Goal: Task Accomplishment & Management: Use online tool/utility

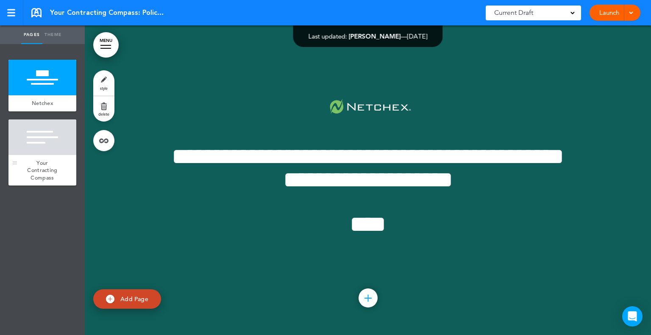
click at [53, 147] on div at bounding box center [42, 138] width 68 height 36
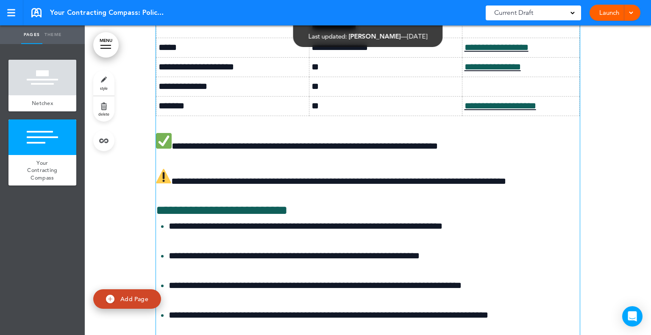
scroll to position [2218, 0]
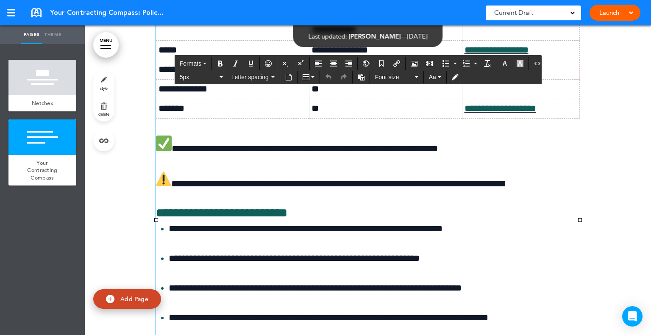
click at [462, 99] on td at bounding box center [520, 89] width 117 height 20
click at [476, 99] on td at bounding box center [520, 89] width 117 height 20
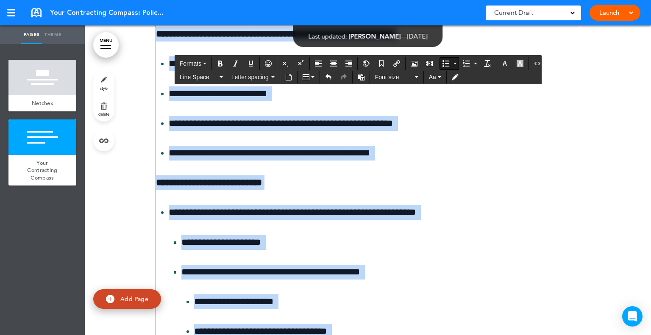
scroll to position [4699, 0]
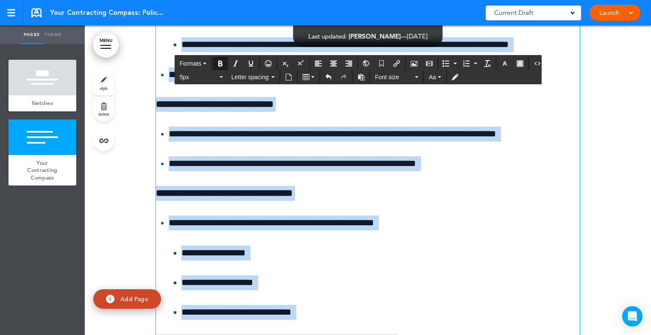
drag, startPoint x: 431, startPoint y: 246, endPoint x: 133, endPoint y: 86, distance: 338.0
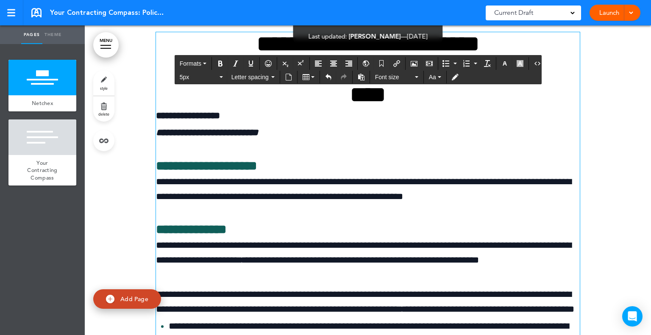
scroll to position [379, 0]
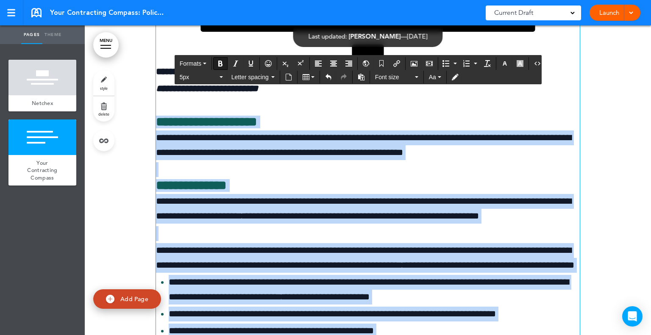
drag, startPoint x: 430, startPoint y: 275, endPoint x: 142, endPoint y: 120, distance: 326.6
click at [546, 116] on h6 "**********" at bounding box center [368, 122] width 424 height 13
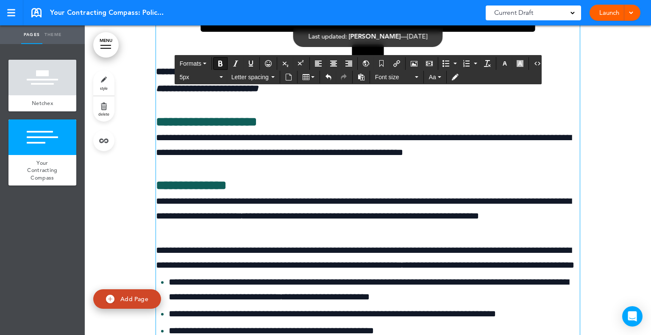
scroll to position [167, 0]
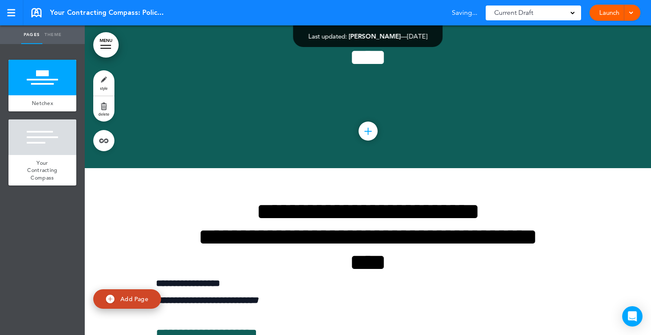
click at [633, 12] on span at bounding box center [631, 12] width 6 height 6
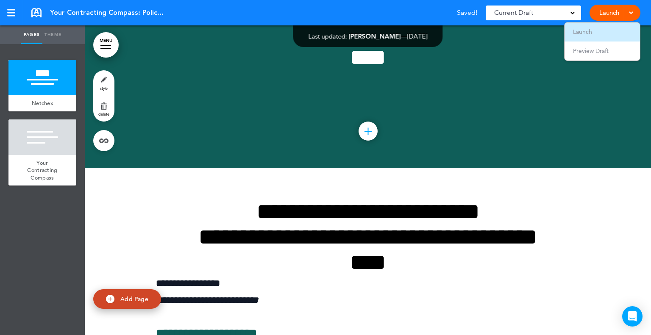
click at [598, 31] on li "Launch" at bounding box center [602, 31] width 75 height 19
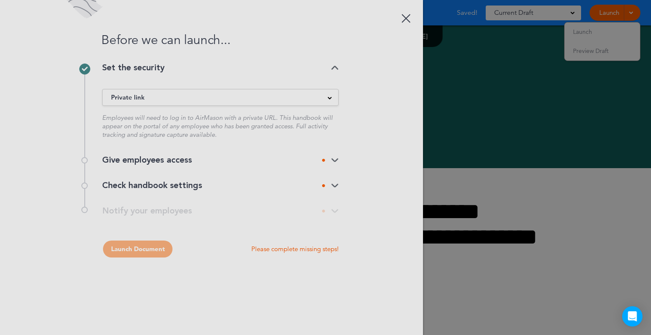
scroll to position [0, 0]
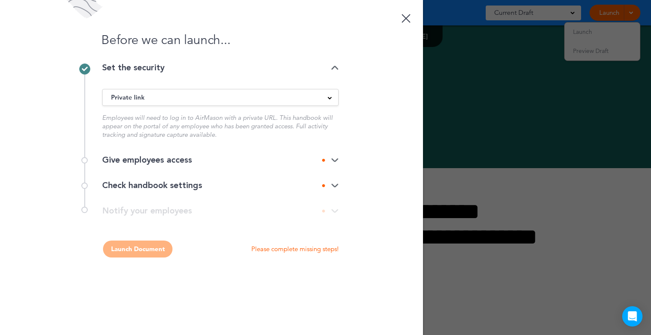
click at [271, 95] on div "Private link" at bounding box center [221, 97] width 236 height 9
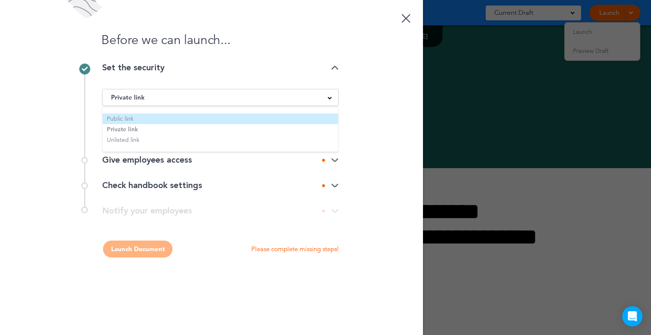
click at [113, 118] on li "Public link" at bounding box center [221, 119] width 236 height 11
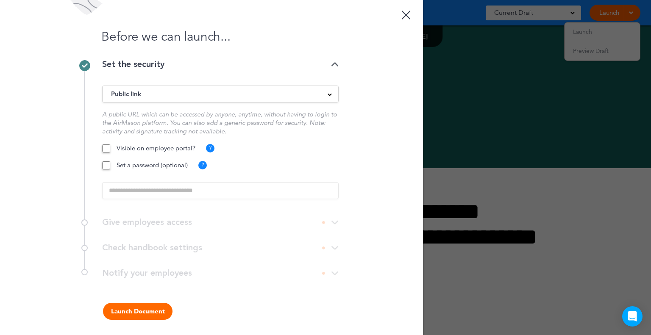
scroll to position [5, 0]
click at [142, 307] on button "Launch Document" at bounding box center [138, 310] width 70 height 17
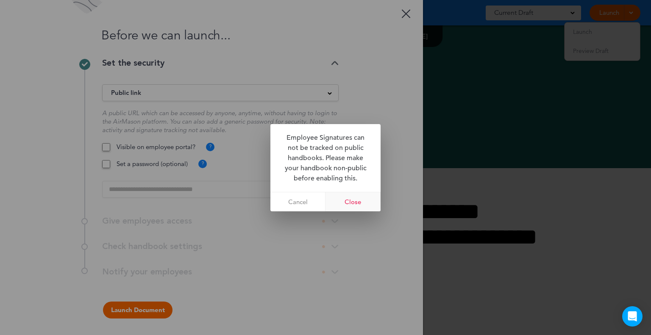
click at [359, 203] on link "Close" at bounding box center [353, 201] width 55 height 19
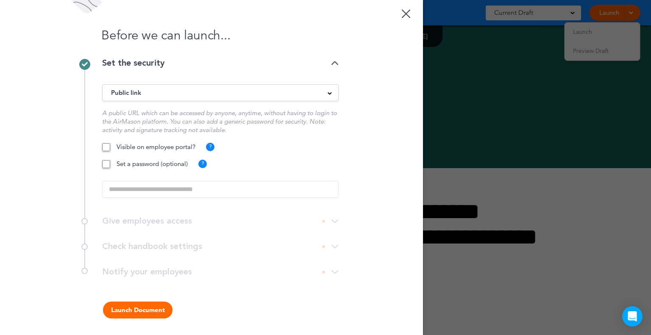
click at [136, 306] on button "Launch Document" at bounding box center [138, 310] width 70 height 17
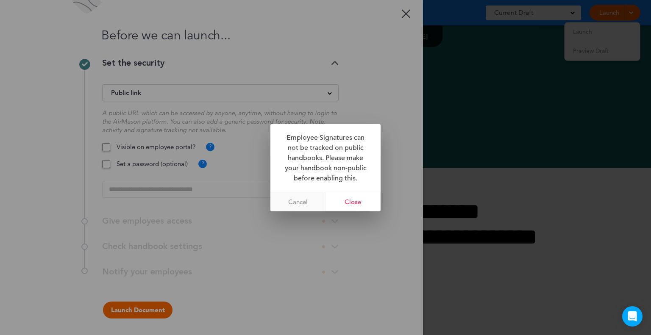
click at [305, 204] on link "Cancel" at bounding box center [297, 201] width 55 height 19
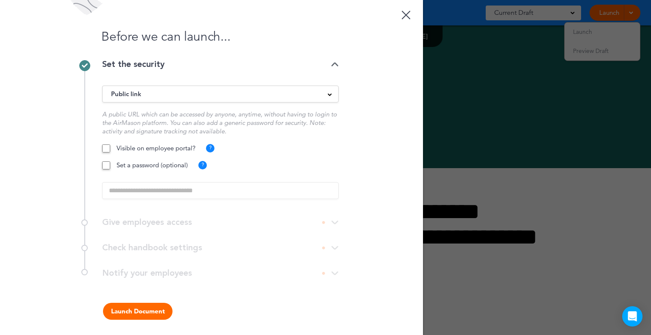
scroll to position [5, 0]
click at [143, 312] on button "Launch Document" at bounding box center [138, 310] width 70 height 17
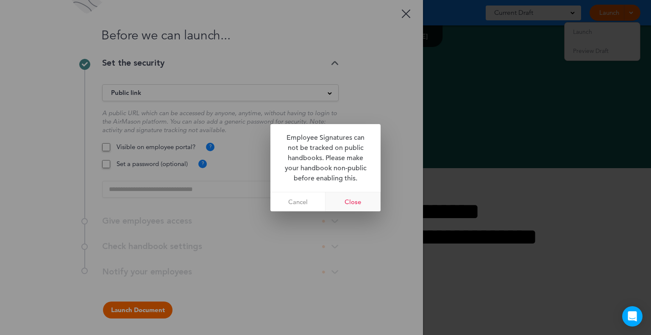
click at [351, 204] on link "Close" at bounding box center [353, 201] width 55 height 19
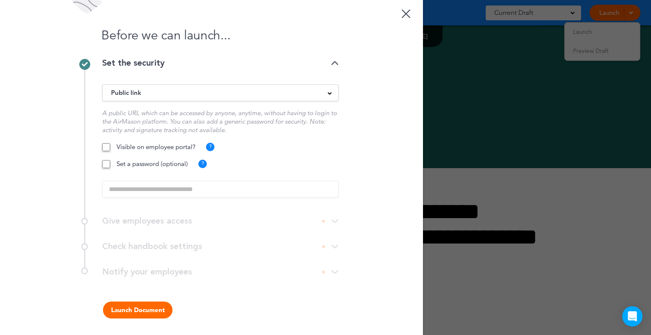
click at [398, 13] on link at bounding box center [406, 12] width 17 height 17
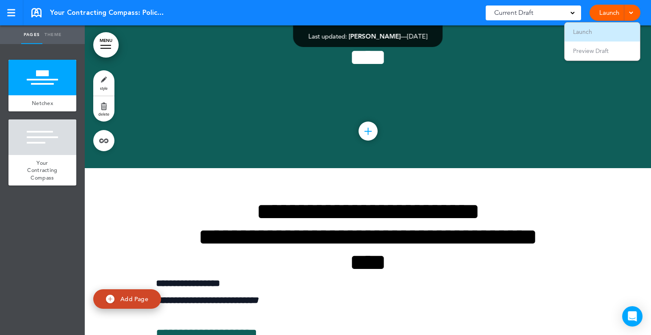
click at [599, 33] on li "Launch" at bounding box center [602, 31] width 75 height 19
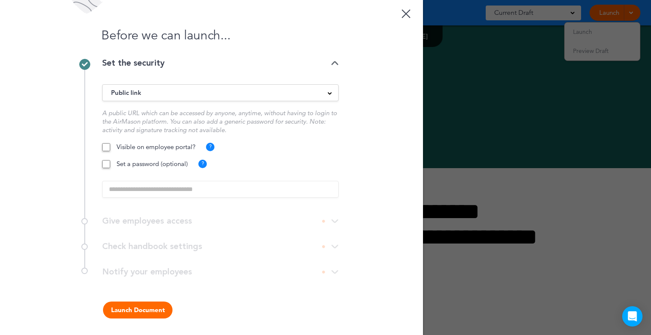
click at [400, 12] on link at bounding box center [406, 12] width 17 height 17
